Goal: Check status

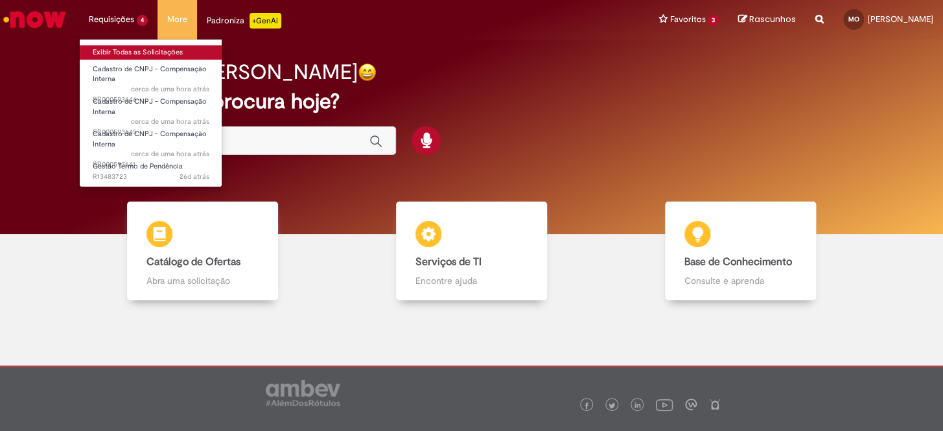
click at [121, 47] on link "Exibir Todas as Solicitações" at bounding box center [151, 52] width 143 height 14
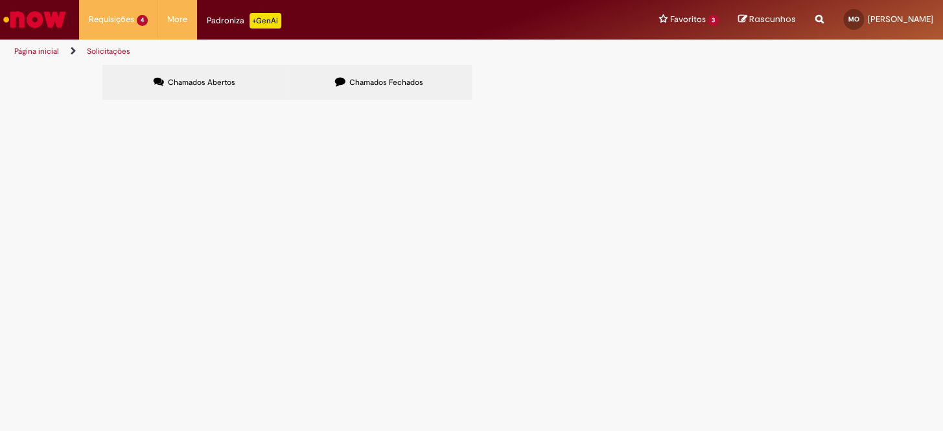
click at [0, 0] on span "R13483723" at bounding box center [0, 0] width 0 height 0
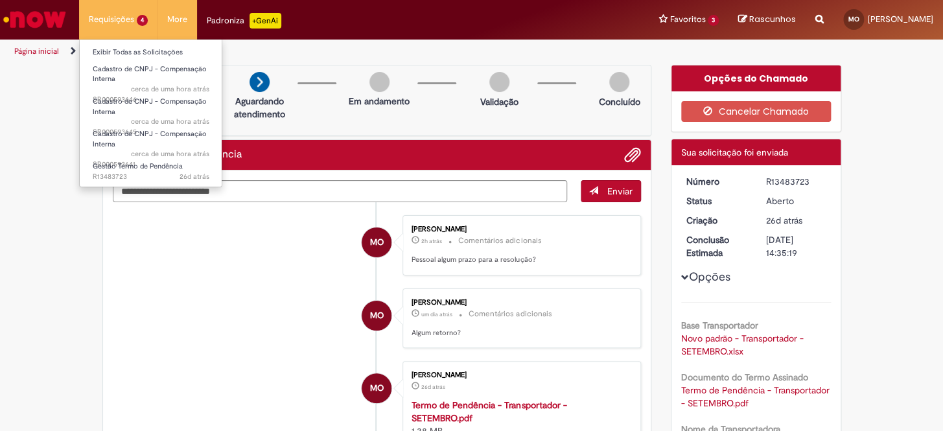
click at [113, 19] on li "Requisições 4 Exibir Todas as Solicitações Cadastro de CNPJ - Compensação Inter…" at bounding box center [118, 19] width 78 height 39
click at [123, 47] on link "Exibir Todas as Solicitações" at bounding box center [151, 52] width 143 height 14
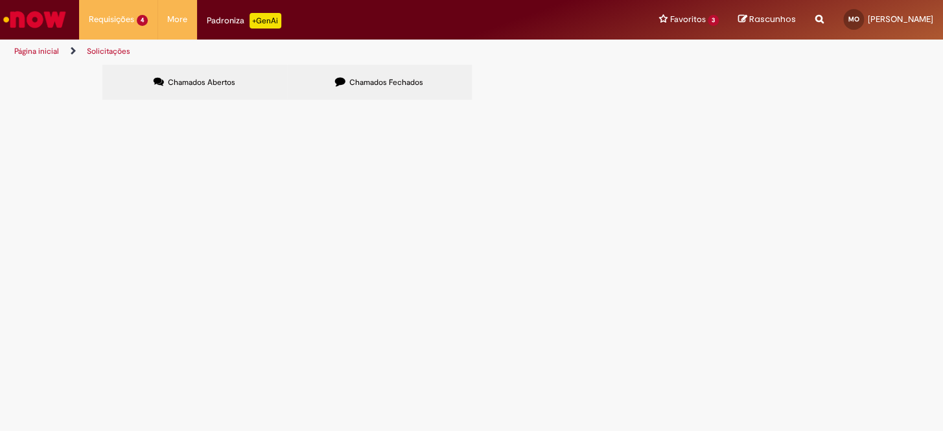
click at [388, 68] on label "Chamados Fechados" at bounding box center [379, 82] width 185 height 35
click at [0, 0] on icon at bounding box center [0, 0] width 0 height 0
click at [0, 0] on link "3" at bounding box center [0, 0] width 0 height 0
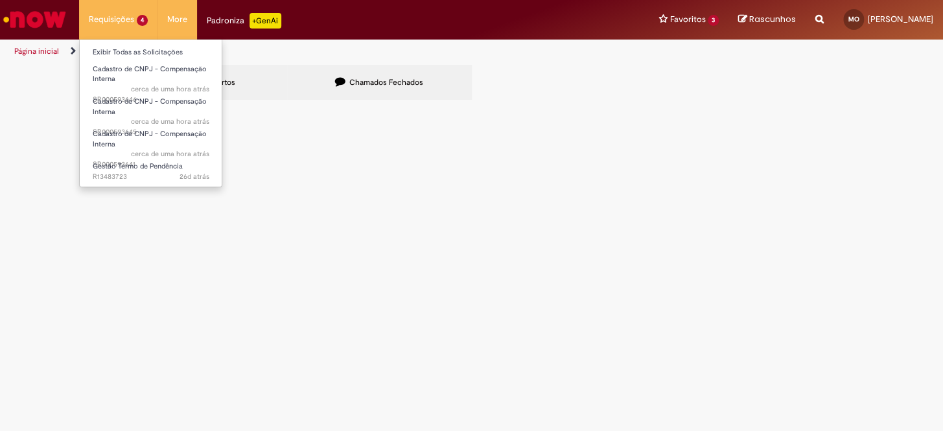
click at [143, 20] on li "Requisições 4 Exibir Todas as Solicitações Cadastro de CNPJ - Compensação Inter…" at bounding box center [118, 19] width 78 height 39
click at [129, 106] on link "Cadastro de CNPJ - Compensação Interna cerca de uma hora atrás cerca de uma hor…" at bounding box center [151, 109] width 143 height 28
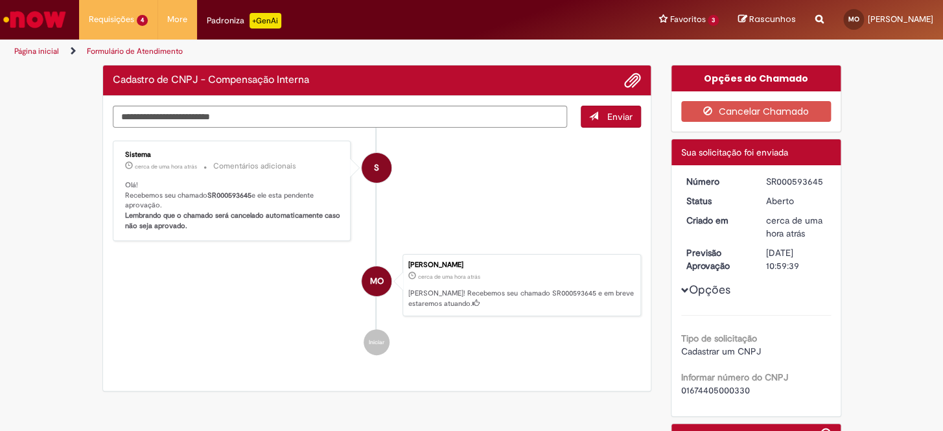
click at [181, 266] on li "MO [PERSON_NAME] cerca de uma hora atrás cerca de uma hora atrás [PERSON_NAME]!…" at bounding box center [377, 285] width 529 height 62
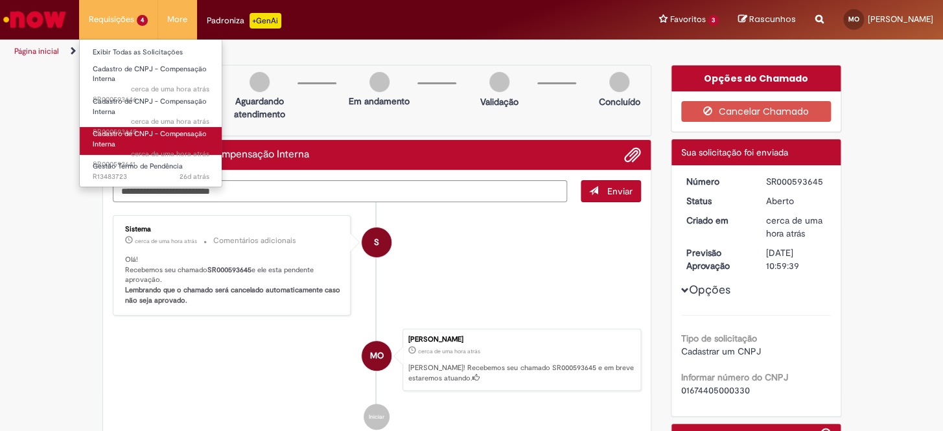
click at [119, 136] on span "Cadastro de CNPJ - Compensação Interna" at bounding box center [150, 139] width 114 height 20
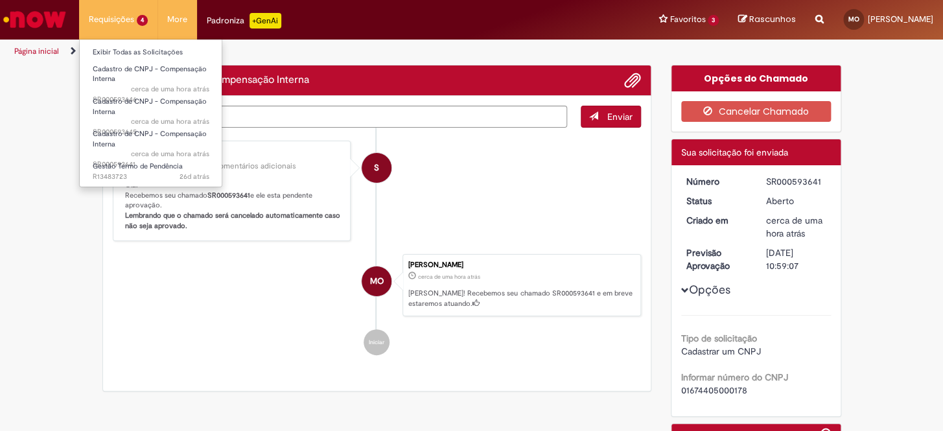
click at [141, 20] on li "Requisições 4 Exibir Todas as Solicitações Cadastro de CNPJ - Compensação Inter…" at bounding box center [118, 19] width 78 height 39
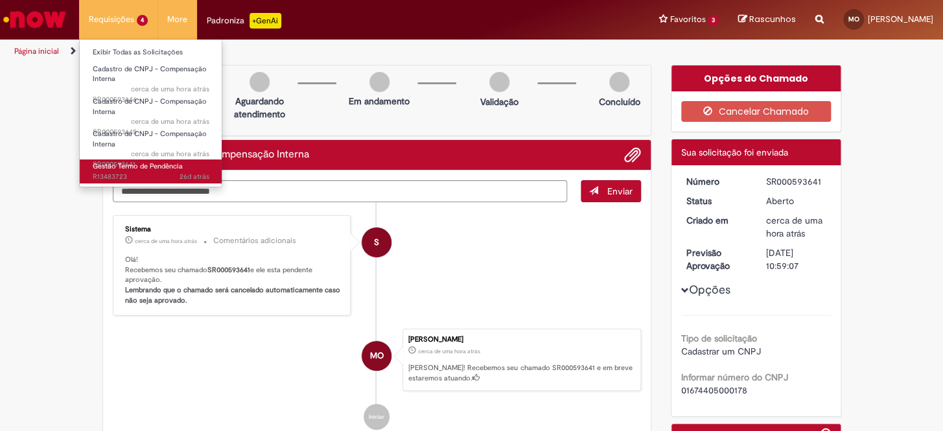
click at [108, 178] on span "26d atrás 26 dias atrás R13483723" at bounding box center [151, 177] width 117 height 10
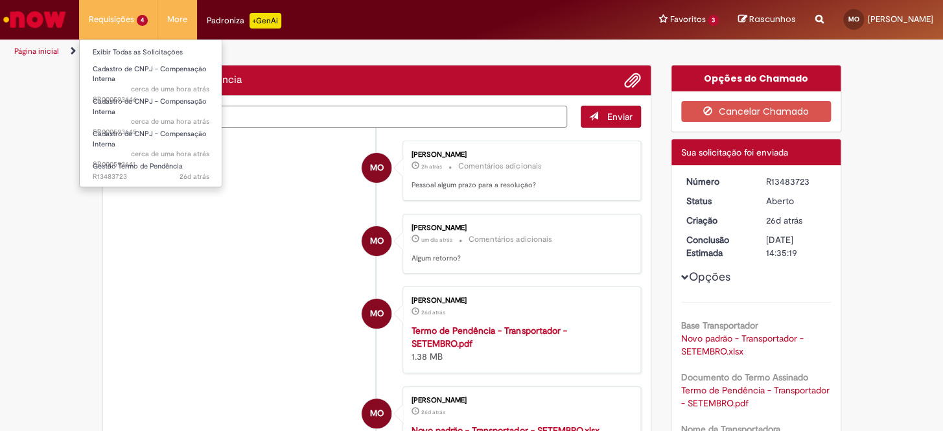
click at [136, 20] on li "Requisições 4 Exibir Todas as Solicitações Cadastro de CNPJ - Compensação Inter…" at bounding box center [118, 19] width 78 height 39
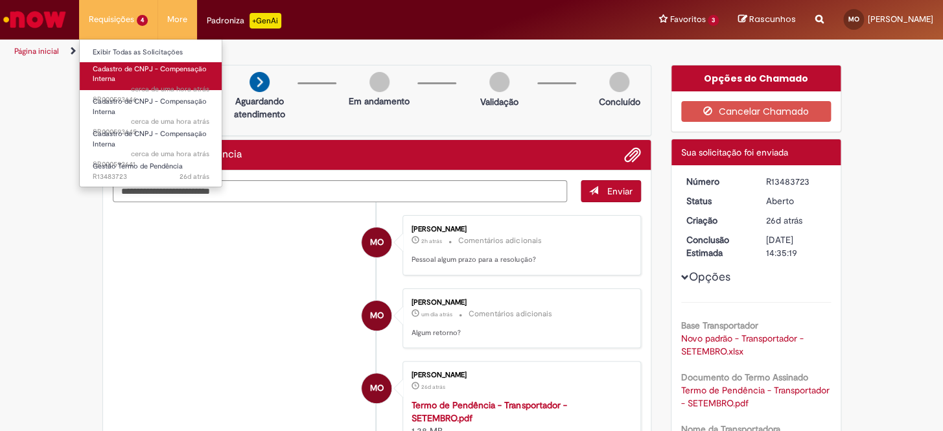
click at [130, 71] on span "Cadastro de CNPJ - Compensação Interna" at bounding box center [150, 74] width 114 height 20
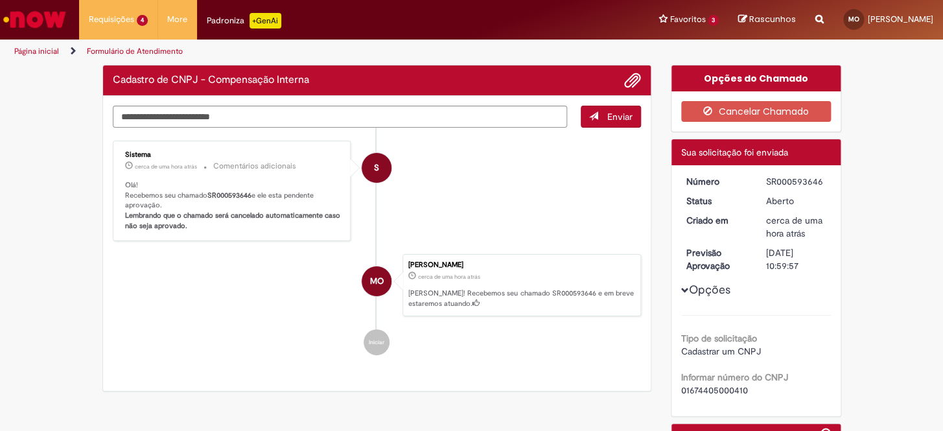
drag, startPoint x: 53, startPoint y: 156, endPoint x: 61, endPoint y: 154, distance: 8.8
click at [53, 159] on div "Verificar Código de Barras Cadastro de CNPJ - Compensação Interna Enviar S Sist…" at bounding box center [471, 298] width 943 height 466
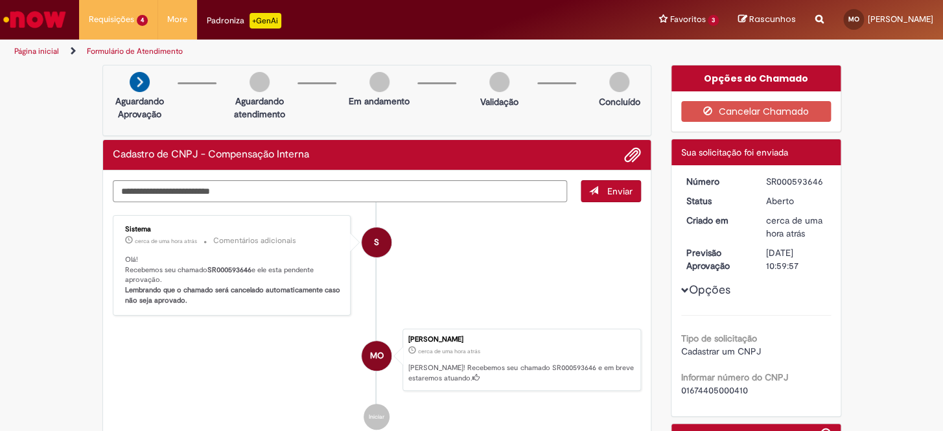
click at [51, 51] on link "Página inicial" at bounding box center [36, 51] width 45 height 10
